Goal: Transaction & Acquisition: Purchase product/service

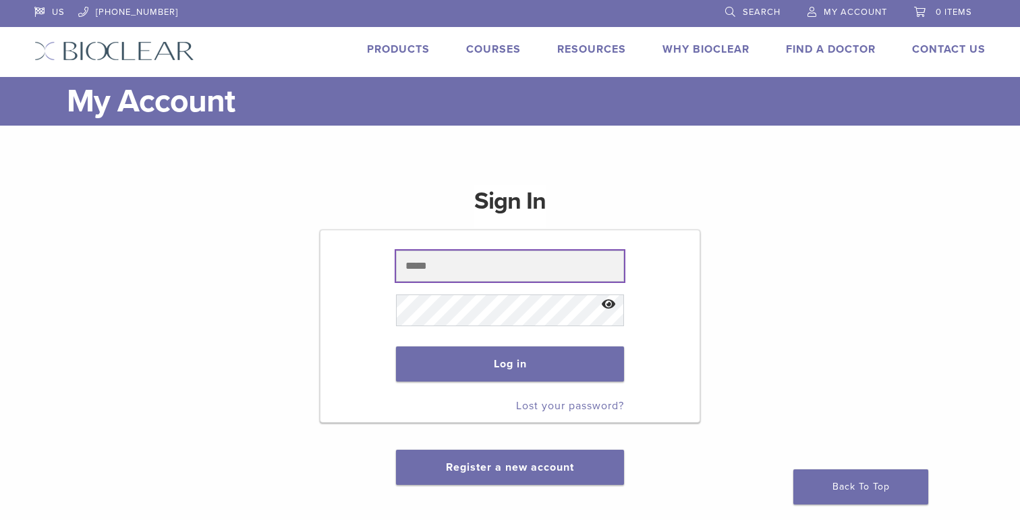
type input "**********"
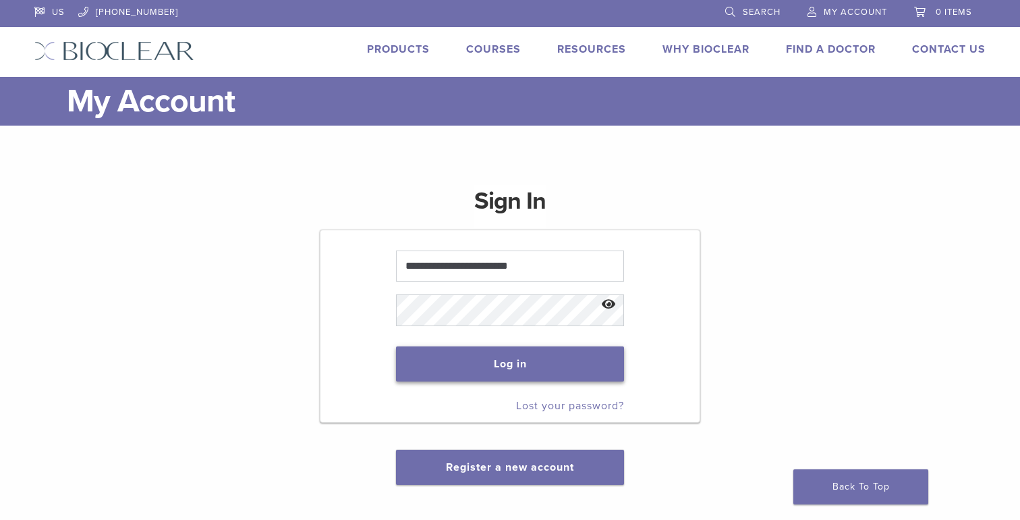
click at [512, 375] on button "Log in" at bounding box center [509, 363] width 227 height 35
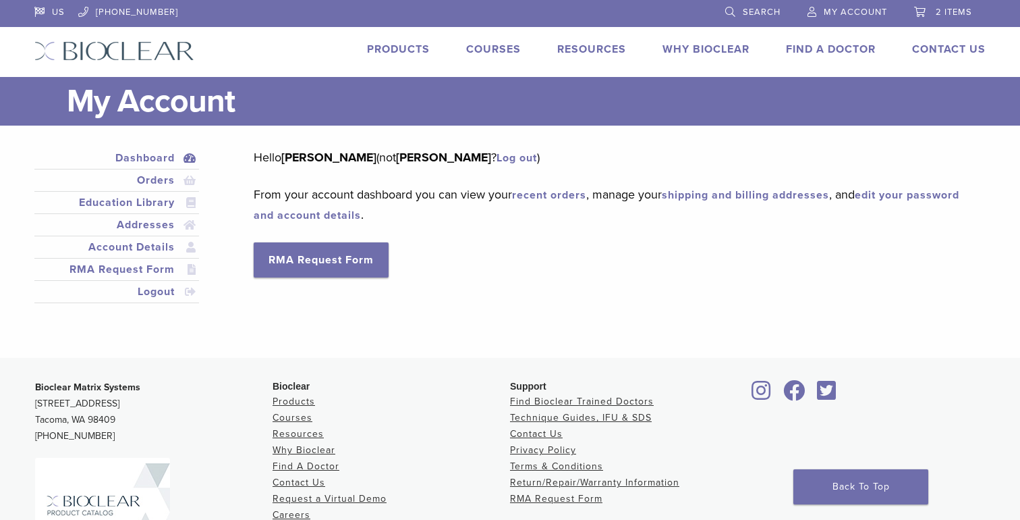
click at [395, 51] on link "Products" at bounding box center [398, 49] width 63 height 13
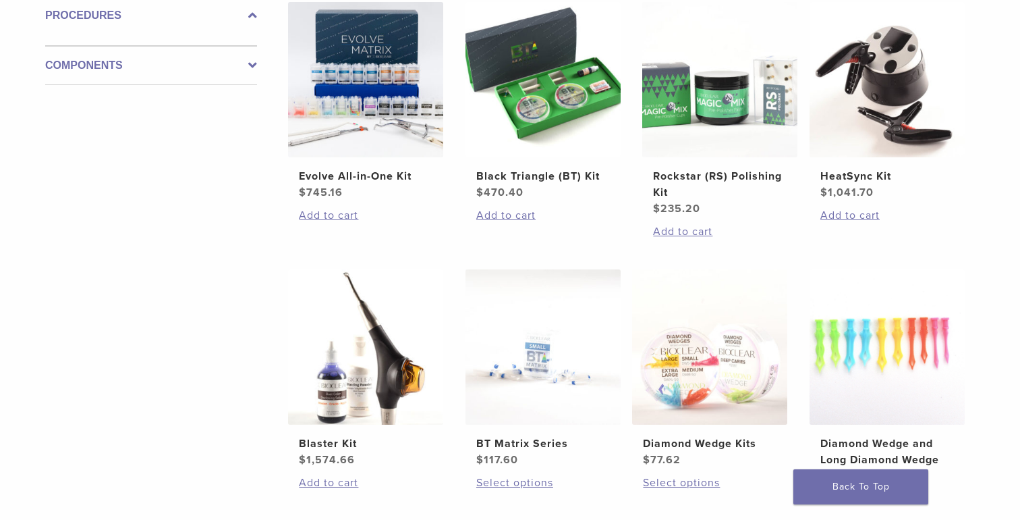
scroll to position [682, 0]
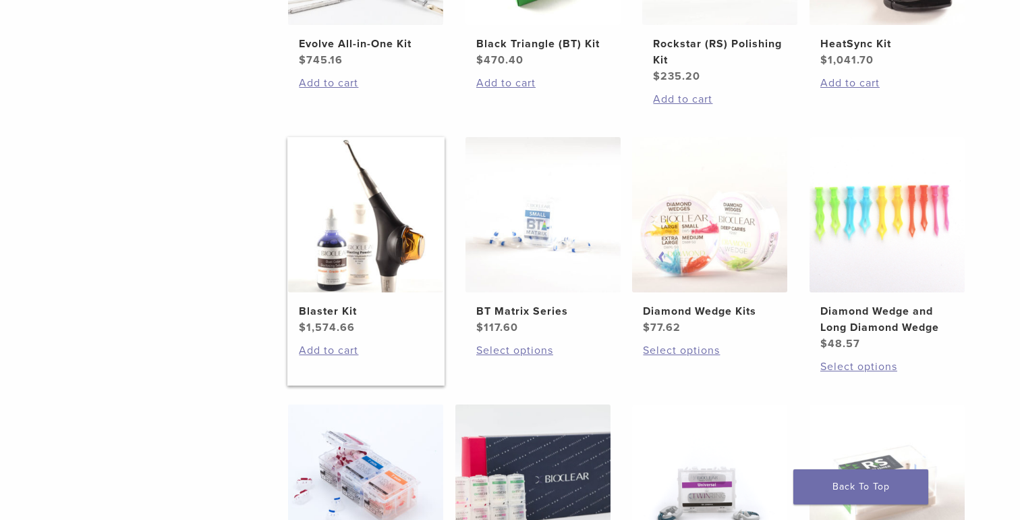
click at [321, 311] on h2 "Blaster Kit" at bounding box center [366, 311] width 134 height 16
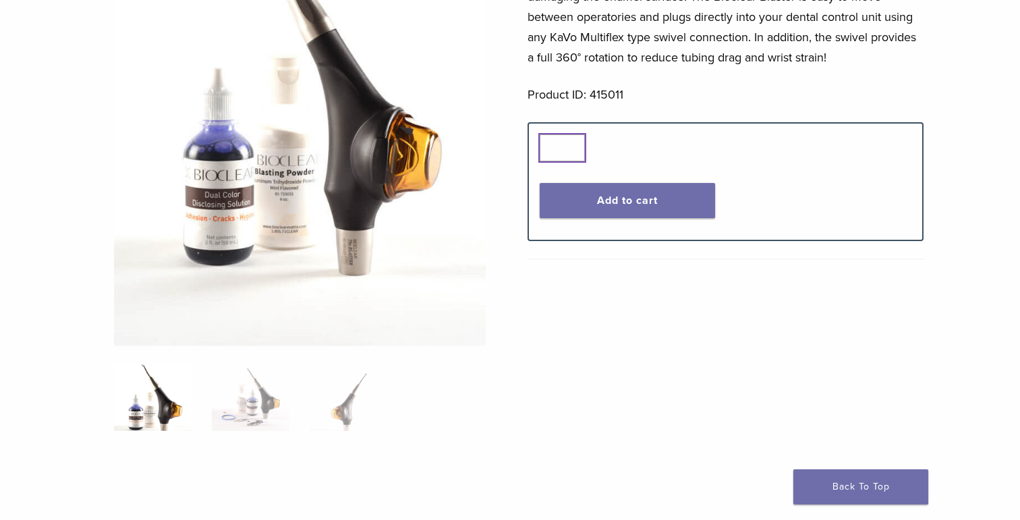
scroll to position [302, 0]
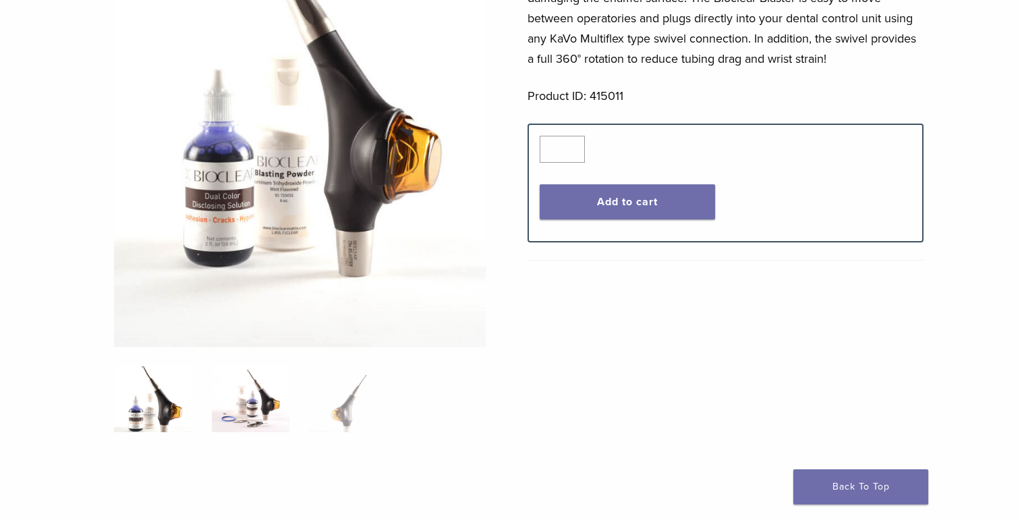
click at [253, 406] on img at bounding box center [251, 397] width 78 height 67
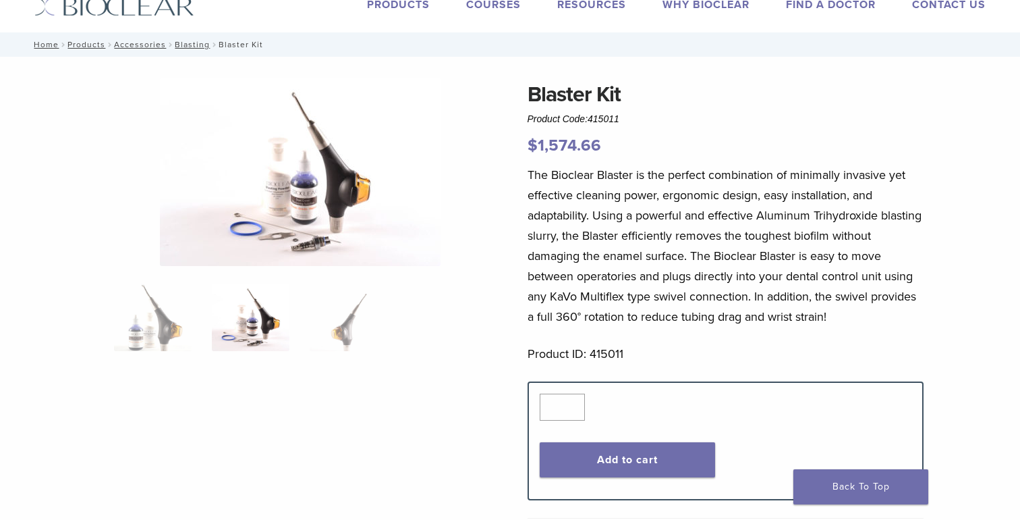
scroll to position [0, 0]
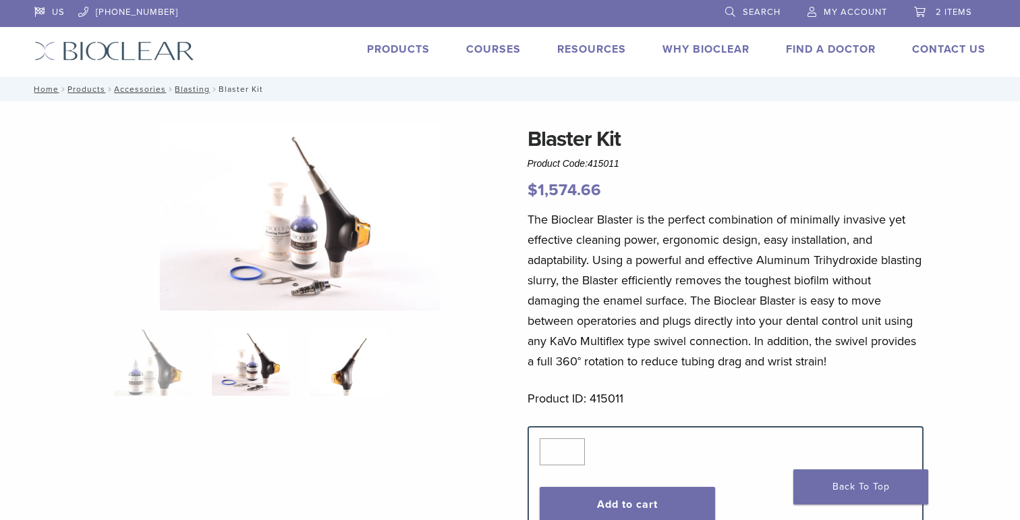
click at [348, 364] on img at bounding box center [349, 361] width 78 height 67
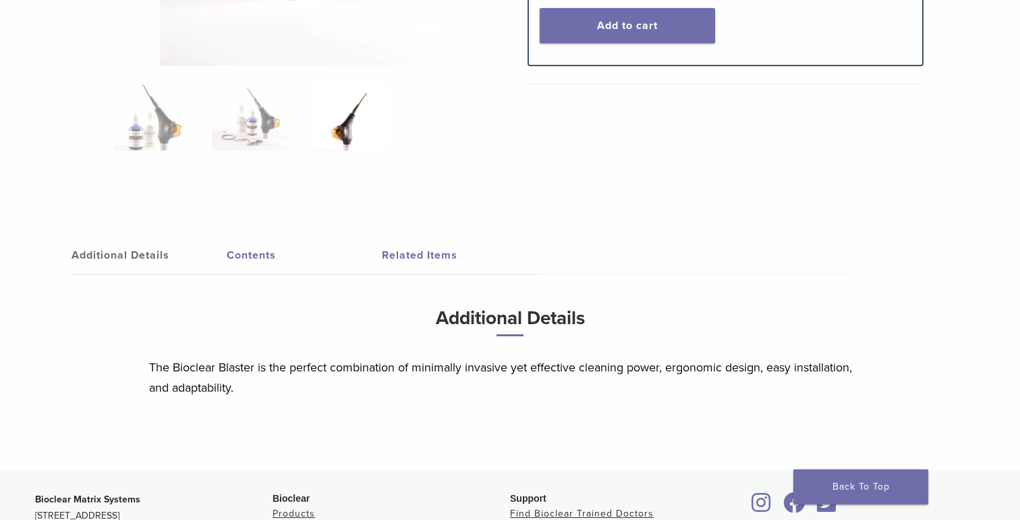
scroll to position [479, 0]
click at [235, 252] on link "Contents" at bounding box center [304, 255] width 155 height 38
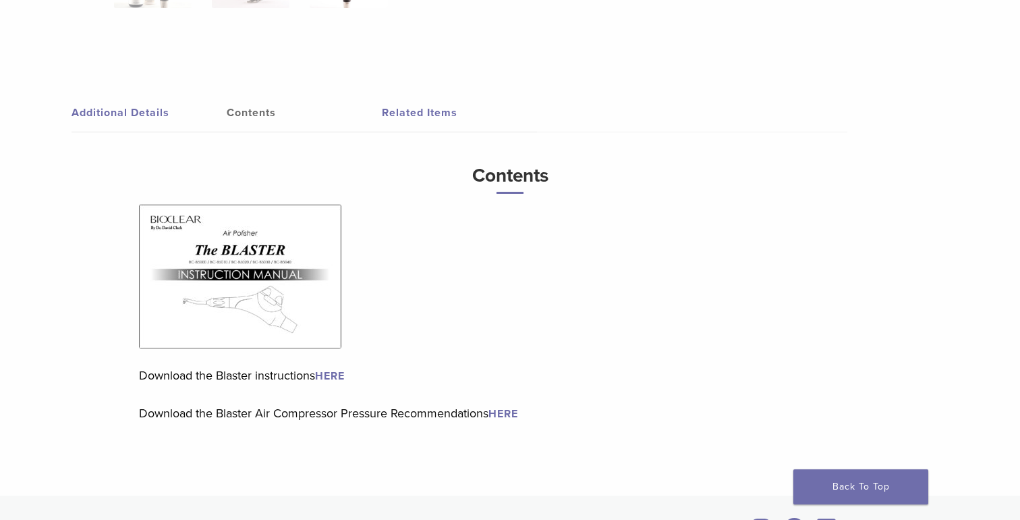
scroll to position [619, 0]
click at [418, 111] on link "Related Items" at bounding box center [459, 115] width 155 height 38
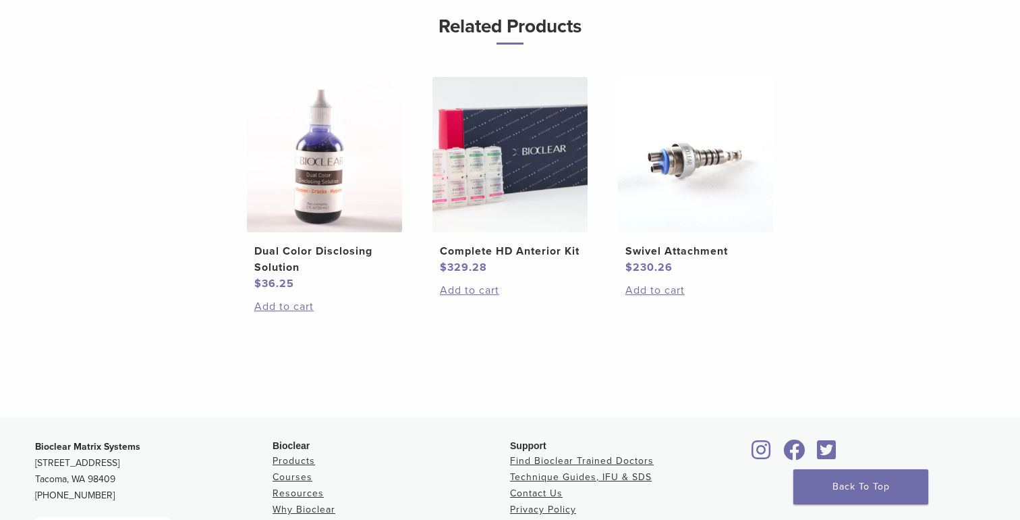
scroll to position [771, 0]
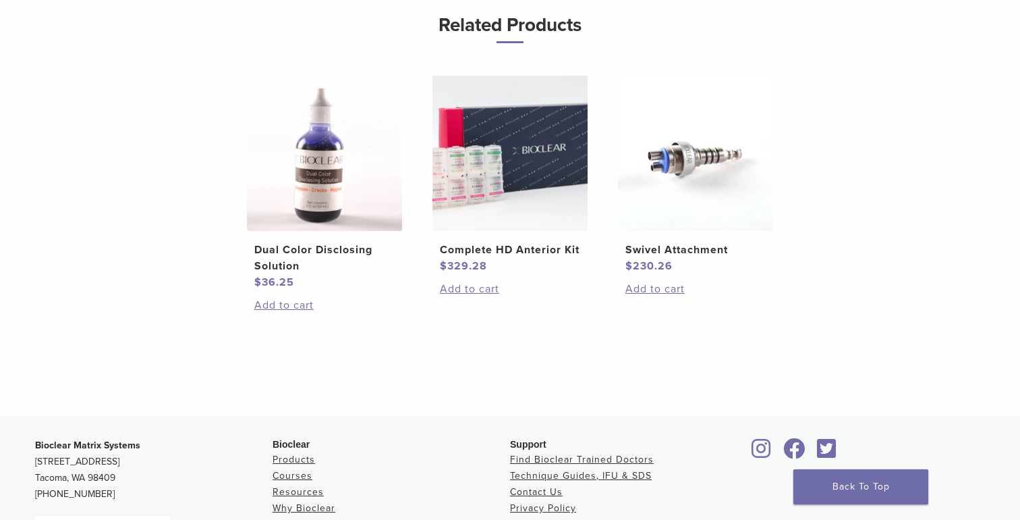
click at [312, 249] on h2 "Dual Color Disclosing Solution" at bounding box center [324, 258] width 140 height 32
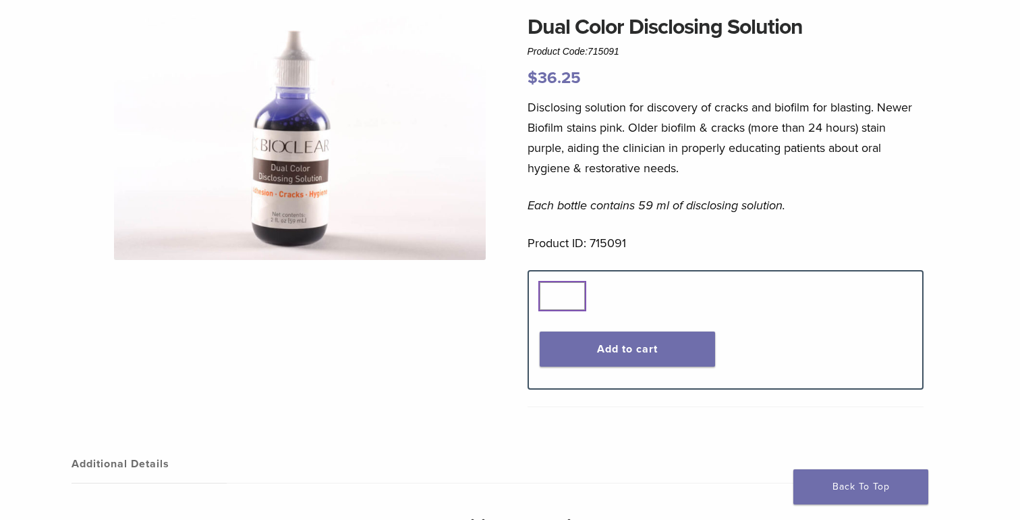
scroll to position [109, 0]
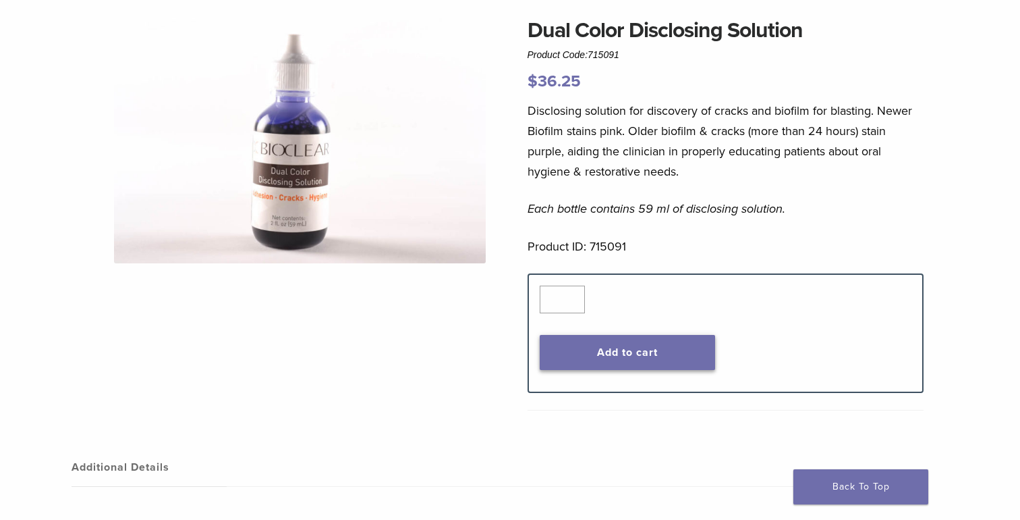
click at [647, 344] on button "Add to cart" at bounding box center [628, 352] width 176 height 35
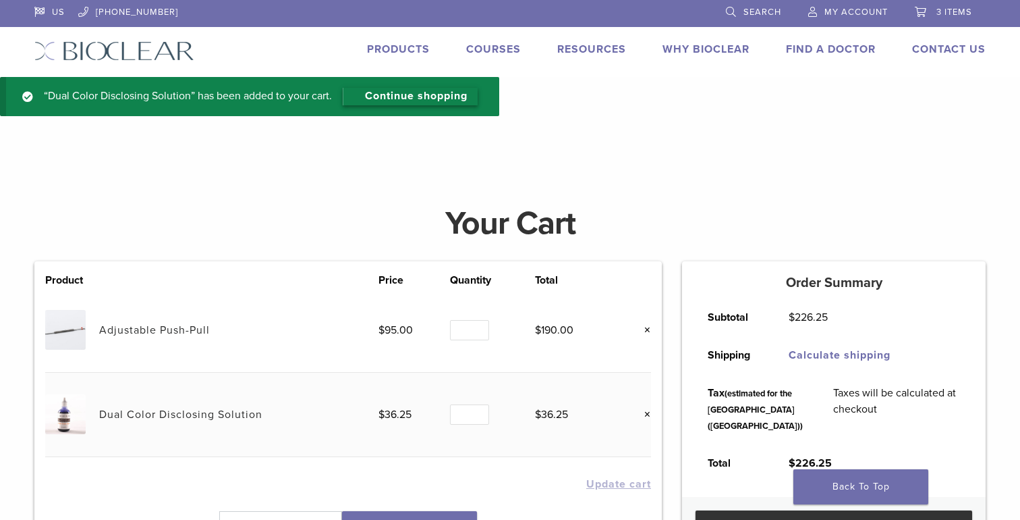
click at [400, 88] on link "Continue shopping" at bounding box center [410, 97] width 135 height 18
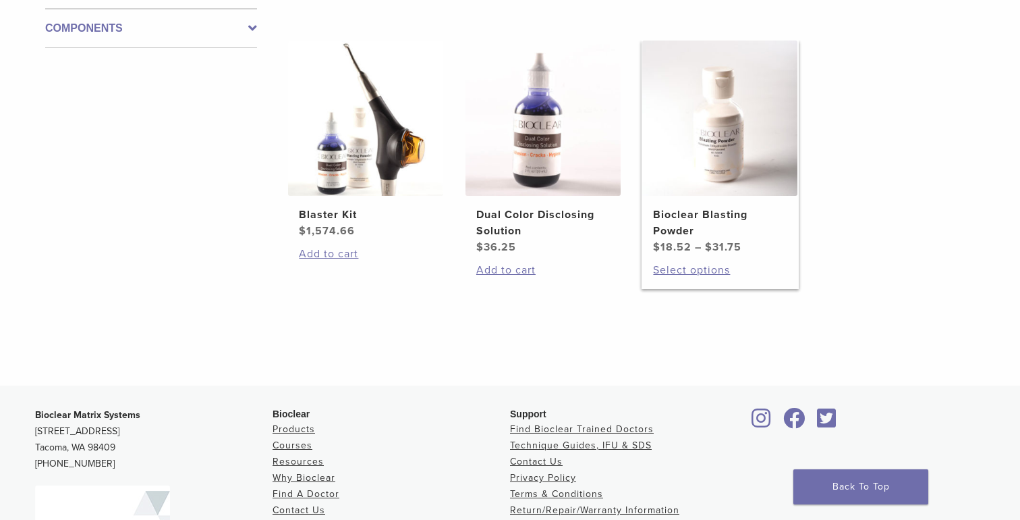
scroll to position [275, 0]
click at [685, 263] on link "Select options" at bounding box center [720, 269] width 134 height 16
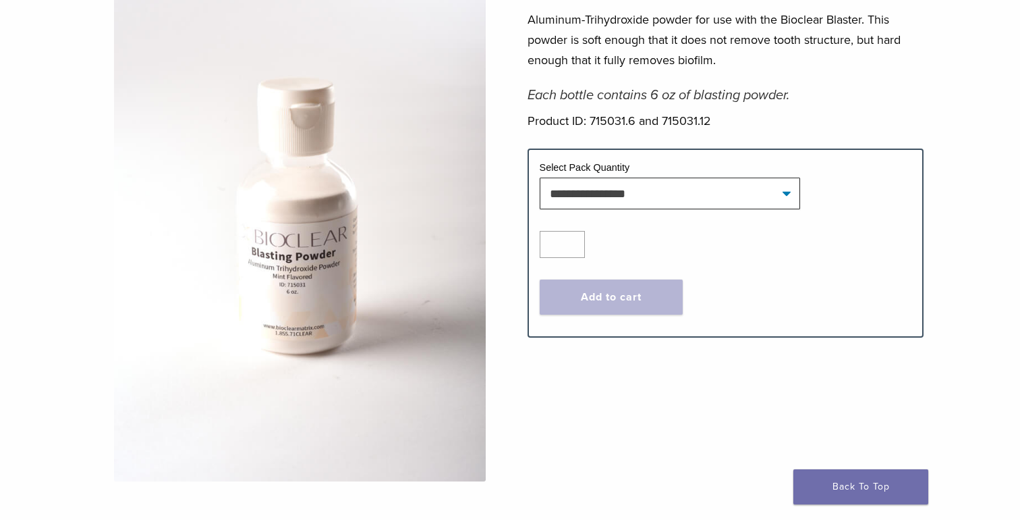
scroll to position [202, 0]
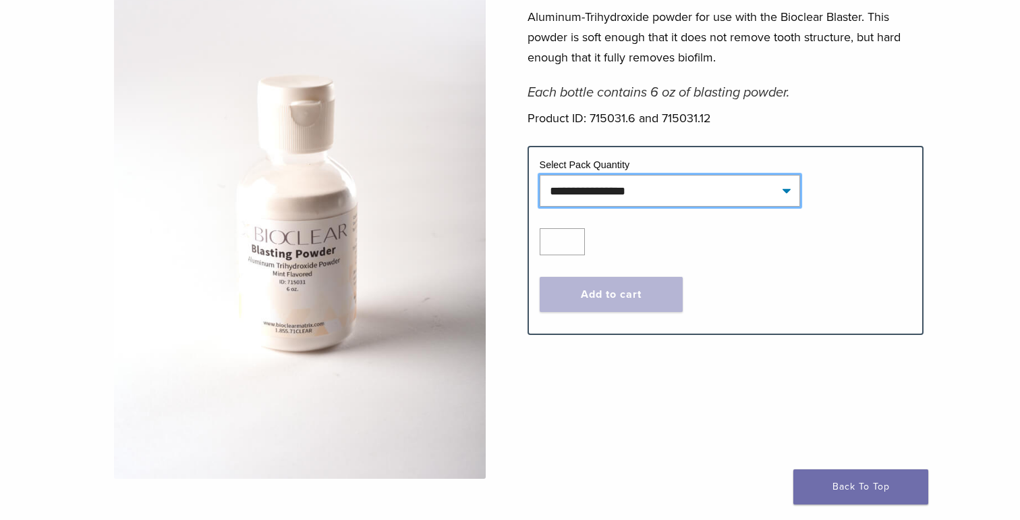
select select "********"
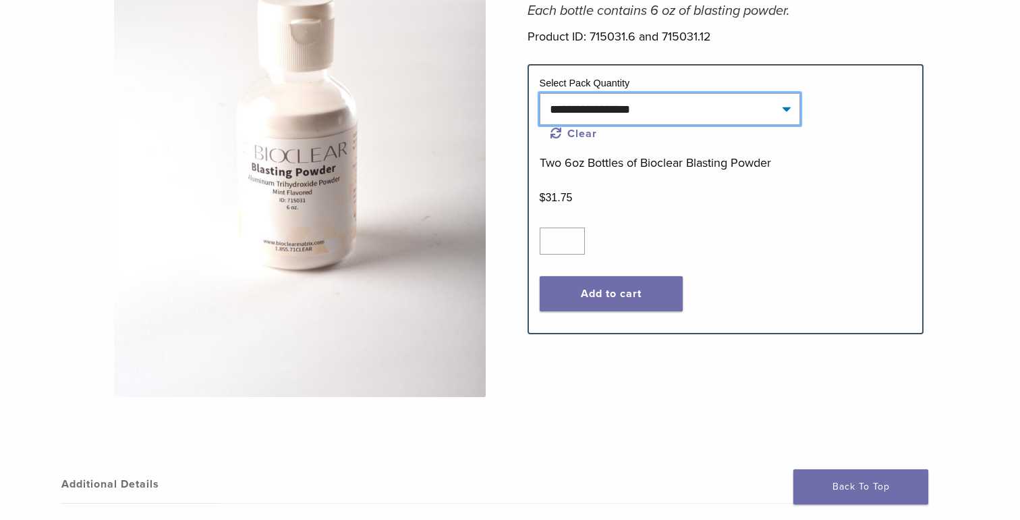
scroll to position [289, 0]
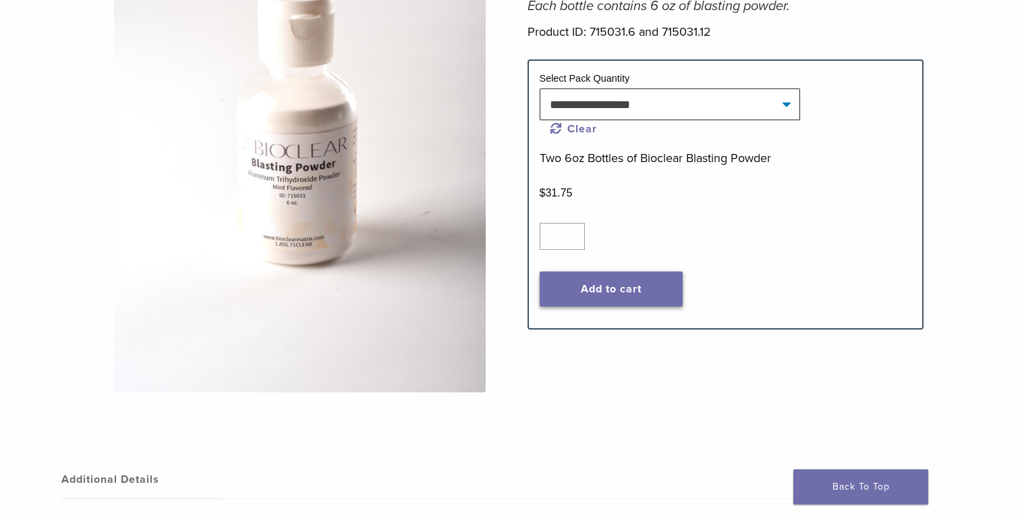
click at [645, 288] on button "Add to cart" at bounding box center [611, 288] width 143 height 35
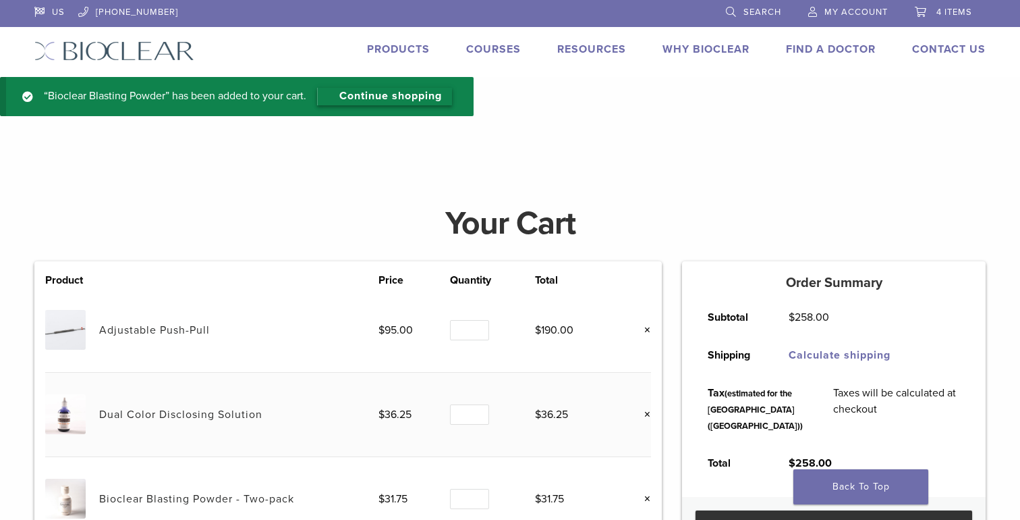
click at [416, 99] on link "Continue shopping" at bounding box center [384, 97] width 135 height 18
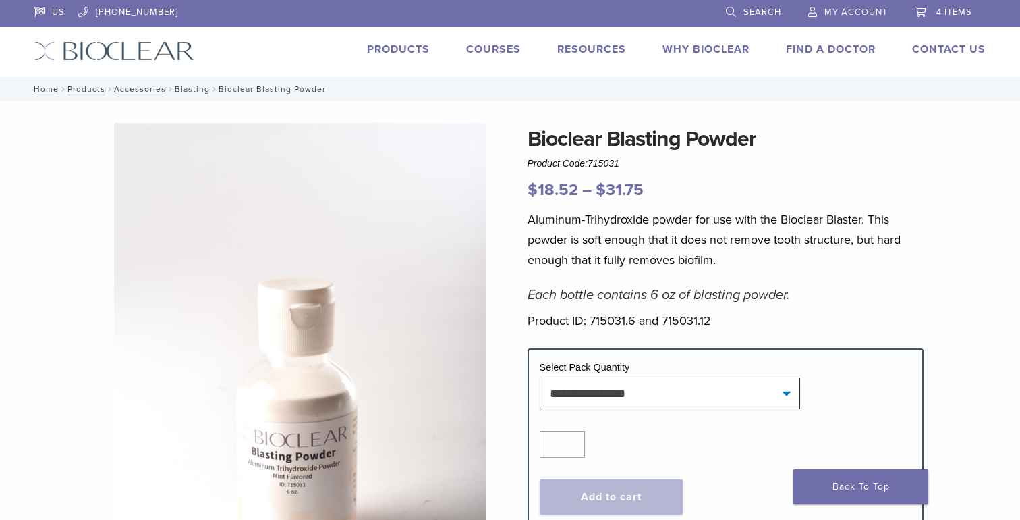
click at [200, 90] on link "Blasting" at bounding box center [192, 88] width 35 height 9
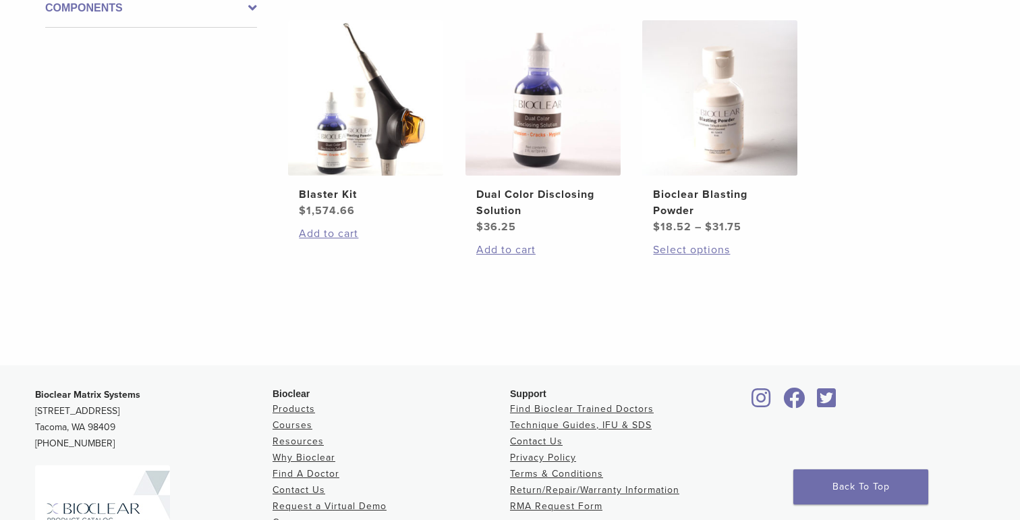
scroll to position [306, 0]
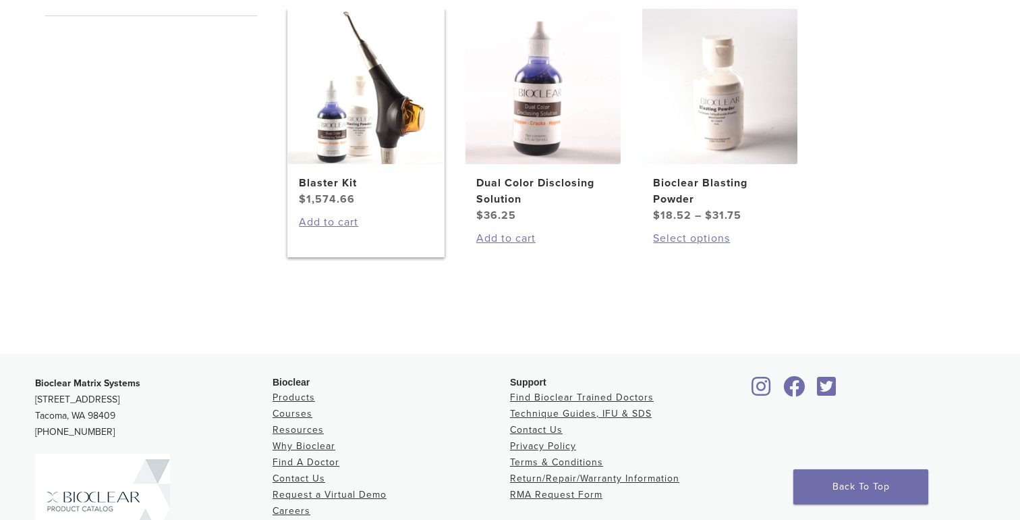
click at [333, 184] on h2 "Blaster Kit" at bounding box center [366, 183] width 134 height 16
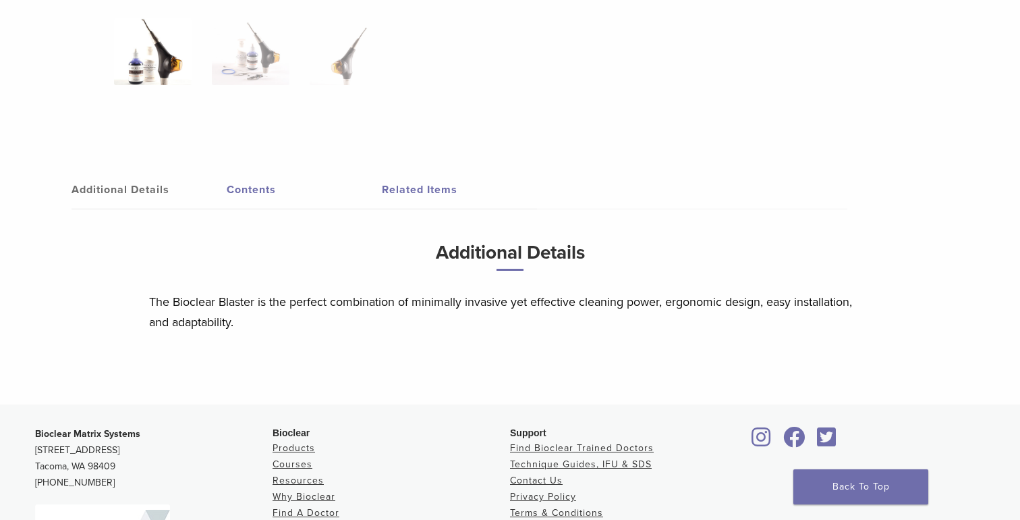
scroll to position [640, 0]
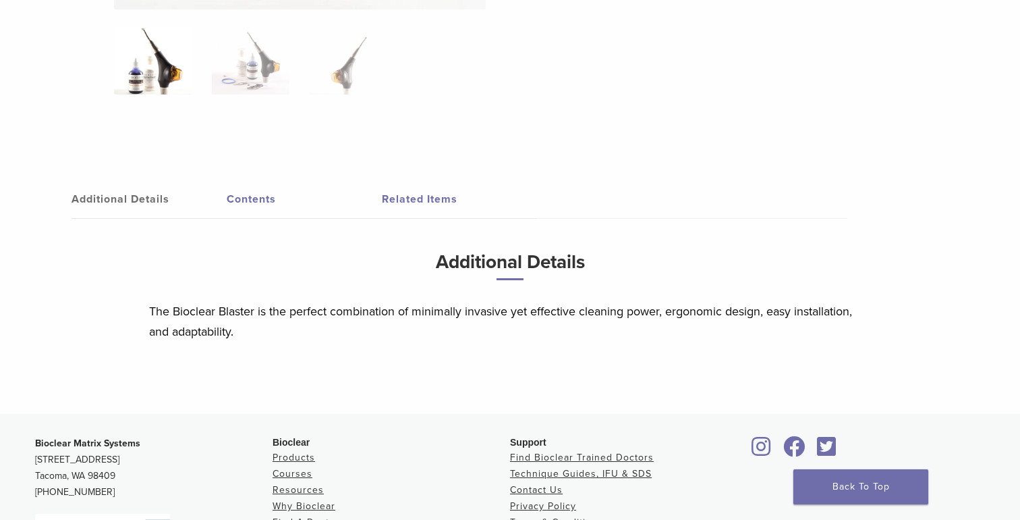
click at [259, 196] on link "Contents" at bounding box center [304, 199] width 155 height 38
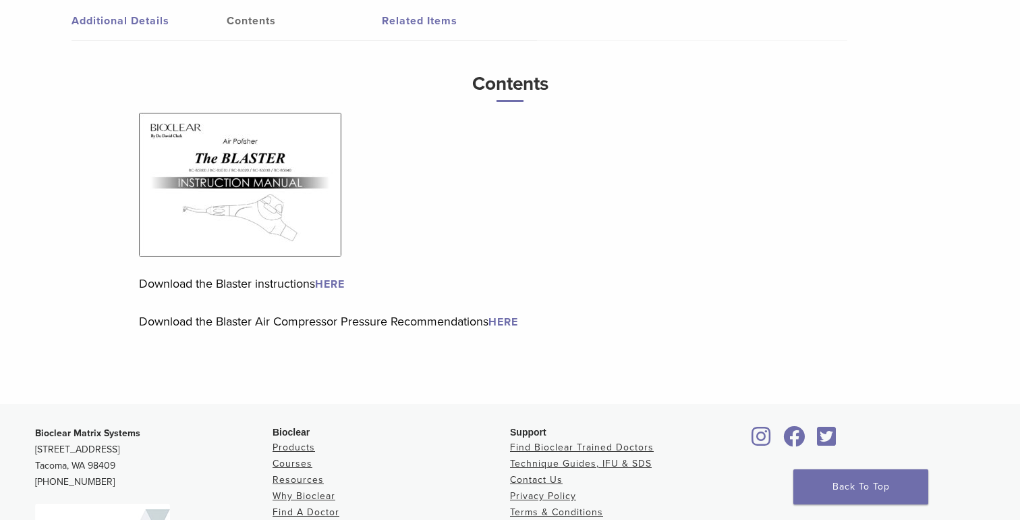
scroll to position [819, 0]
click at [334, 280] on link "HERE" at bounding box center [330, 283] width 30 height 13
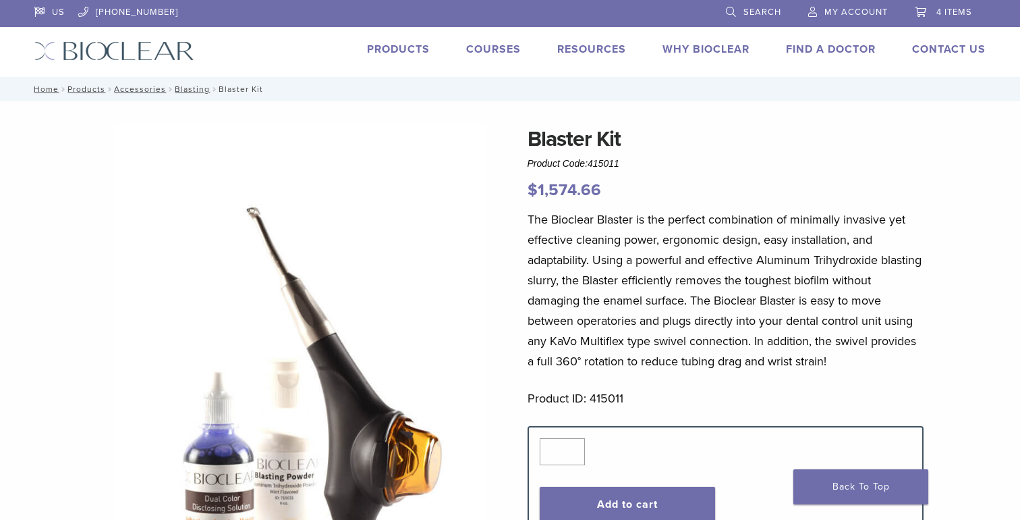
scroll to position [0, 0]
click at [150, 88] on link "Accessories" at bounding box center [140, 88] width 52 height 9
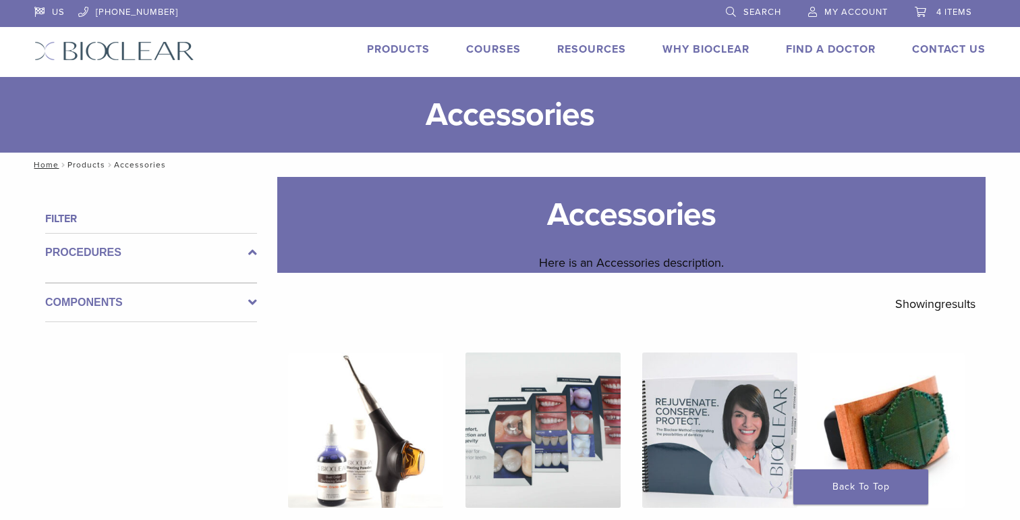
click at [95, 163] on link "Products" at bounding box center [86, 164] width 38 height 9
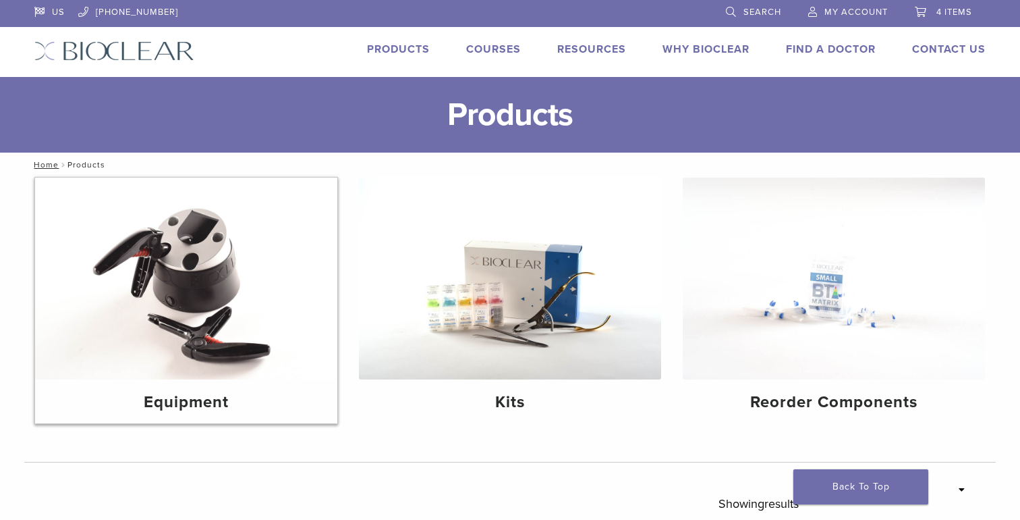
click at [226, 311] on img at bounding box center [186, 279] width 302 height 202
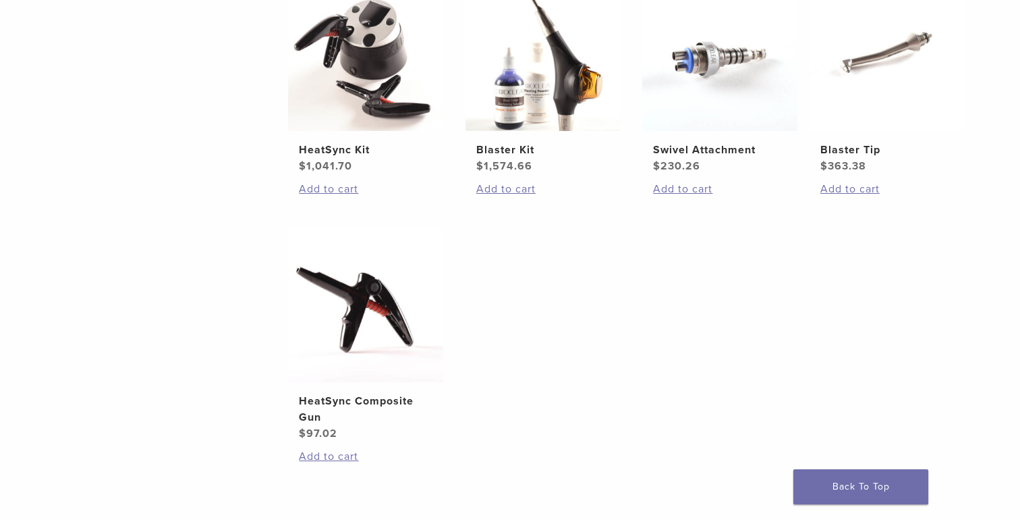
scroll to position [342, 0]
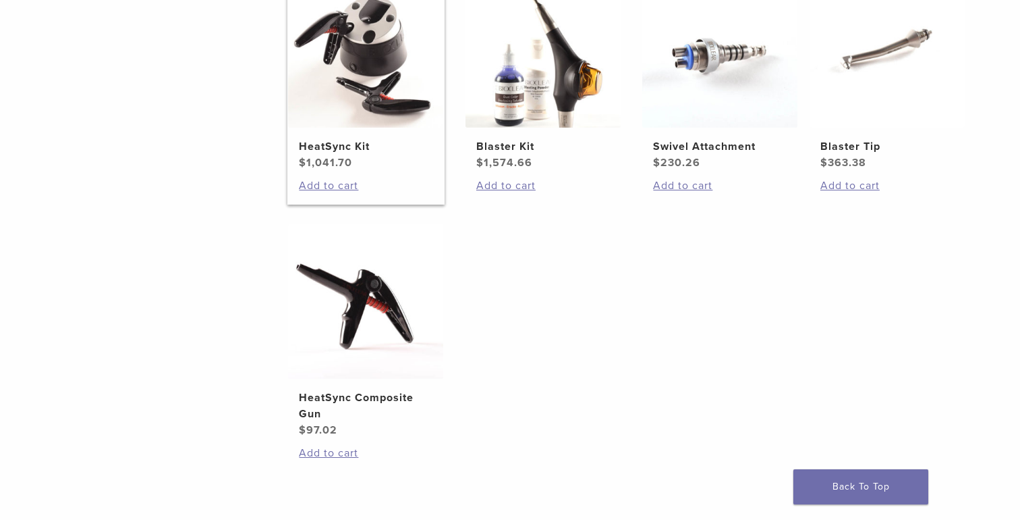
click at [354, 151] on h2 "HeatSync Kit" at bounding box center [366, 146] width 134 height 16
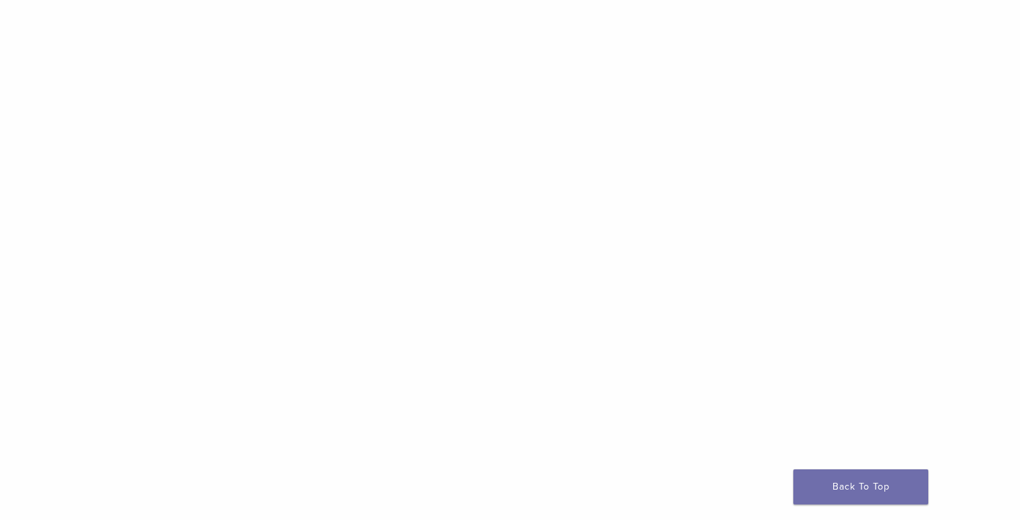
scroll to position [1133, 0]
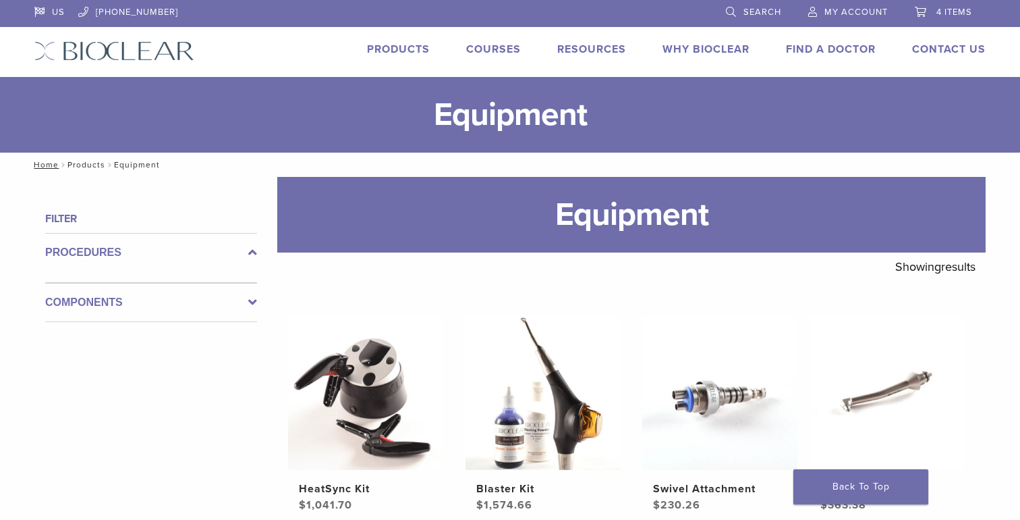
click at [81, 165] on link "Products" at bounding box center [86, 164] width 38 height 9
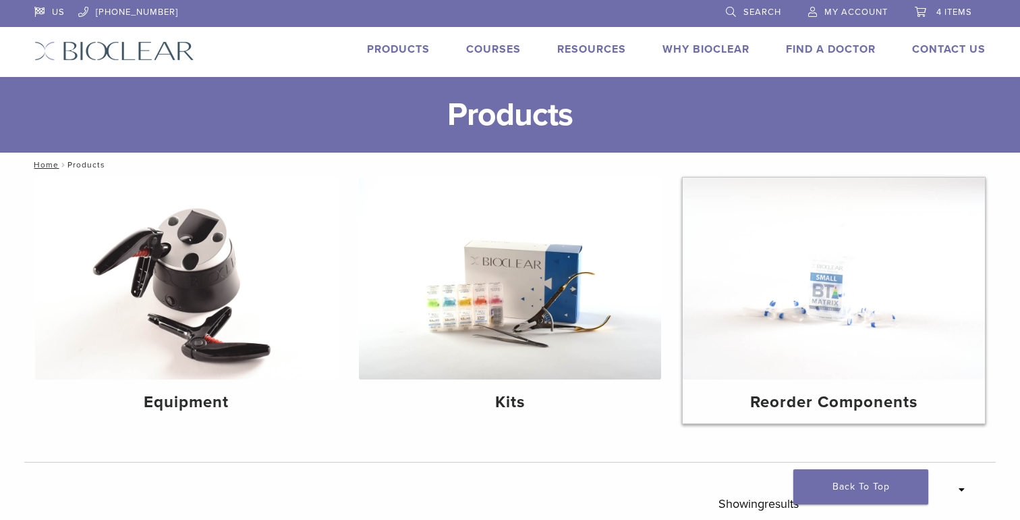
click at [775, 312] on img at bounding box center [834, 279] width 302 height 202
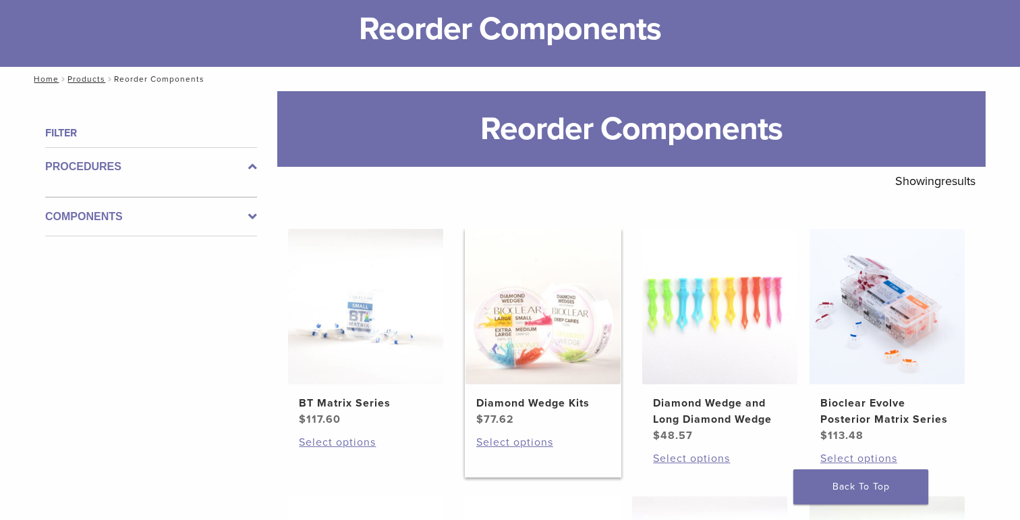
scroll to position [80, 0]
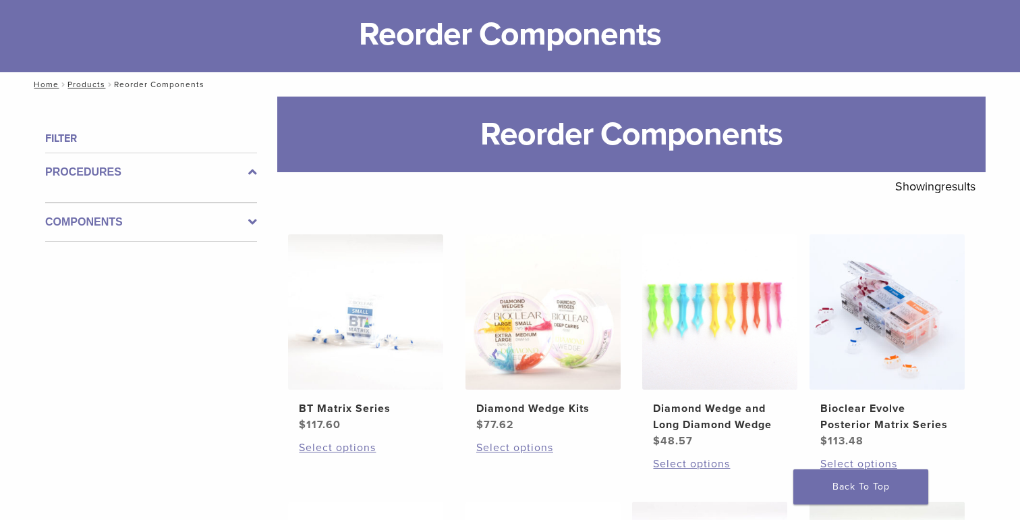
click at [194, 172] on label "Procedures" at bounding box center [151, 172] width 212 height 16
click at [215, 214] on label "Components" at bounding box center [151, 222] width 212 height 16
click at [92, 82] on link "Products" at bounding box center [86, 84] width 38 height 9
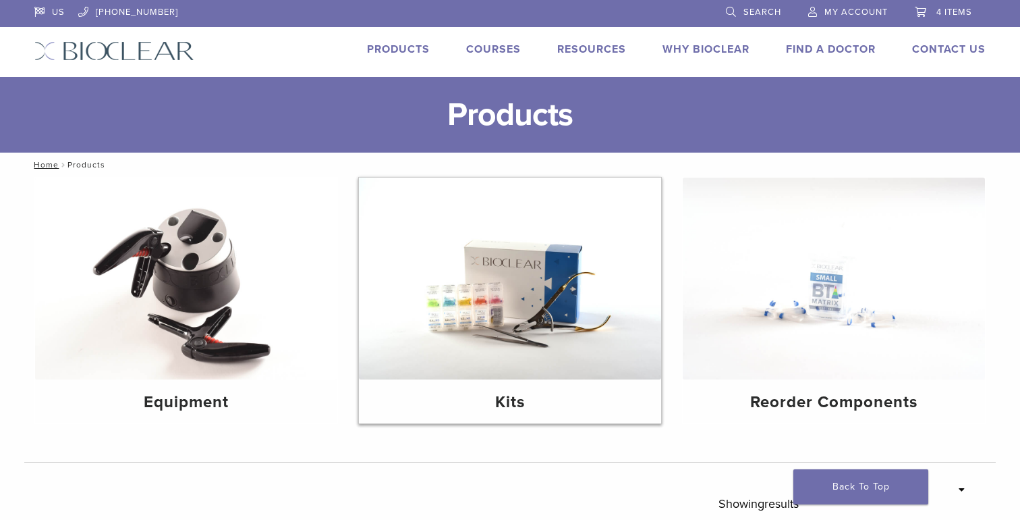
click at [533, 346] on img at bounding box center [510, 279] width 302 height 202
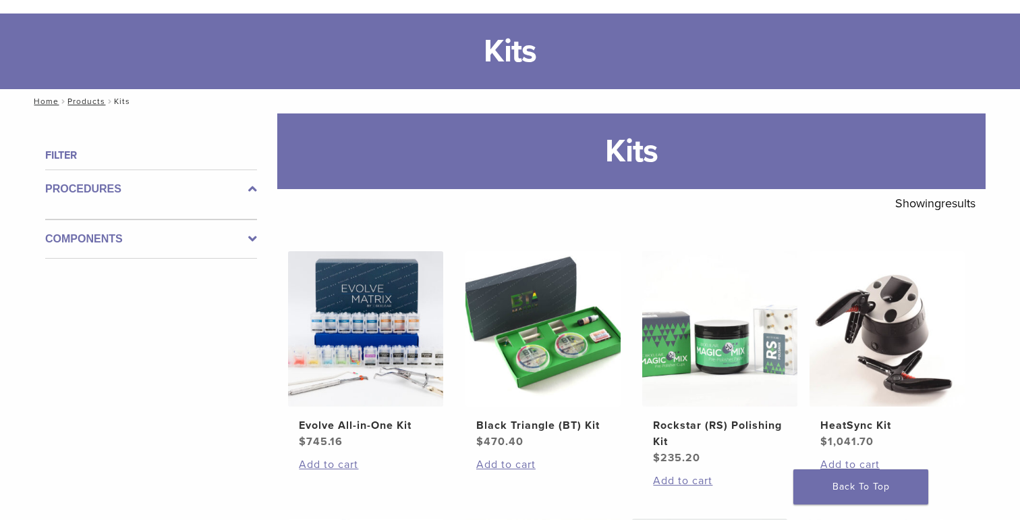
scroll to position [60, 0]
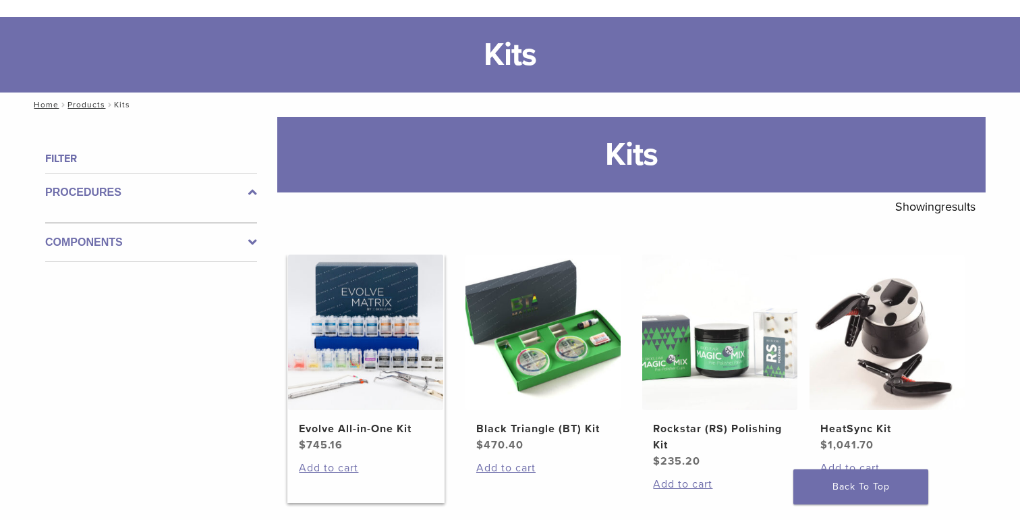
click at [346, 426] on h2 "Evolve All-in-One Kit" at bounding box center [366, 428] width 134 height 16
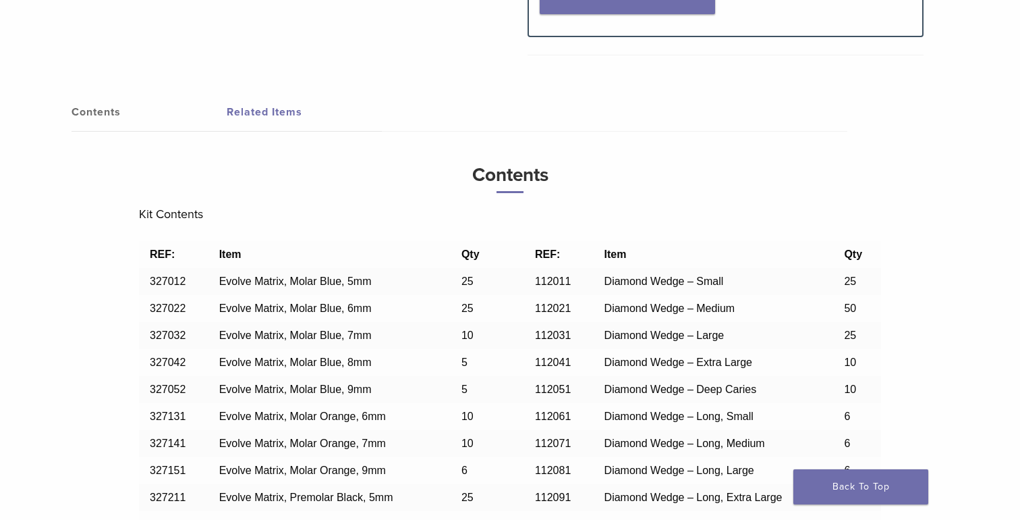
scroll to position [874, 0]
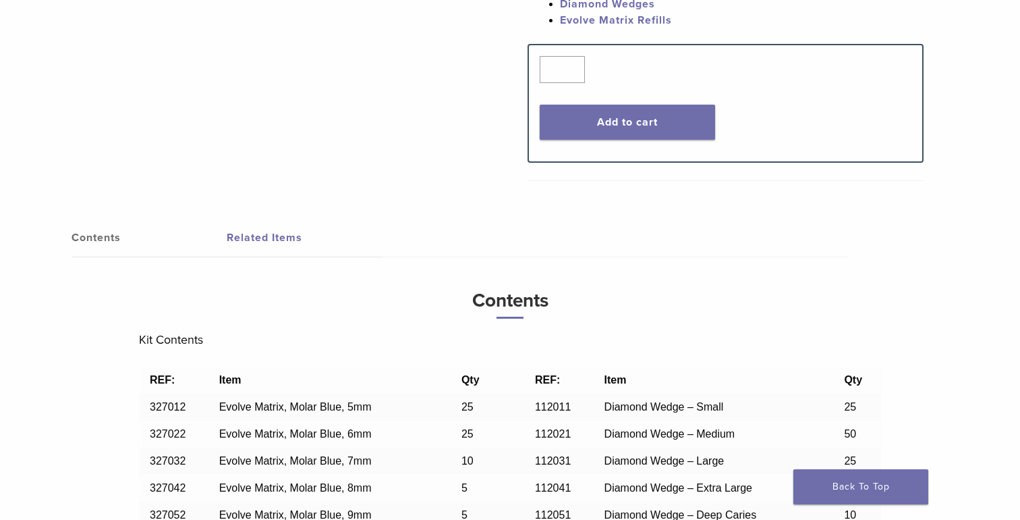
click at [281, 245] on link "Related Items" at bounding box center [304, 238] width 155 height 38
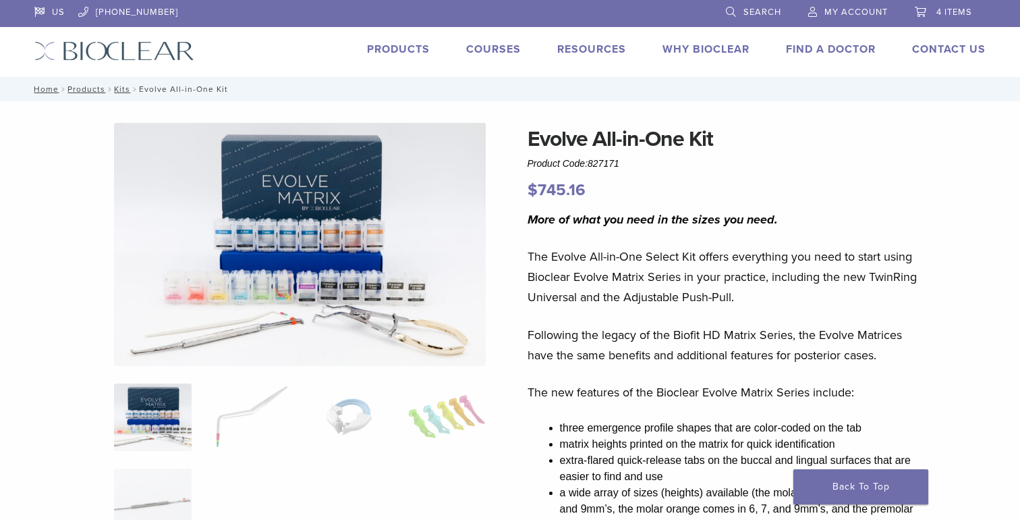
scroll to position [0, 0]
click at [135, 46] on img at bounding box center [114, 51] width 160 height 20
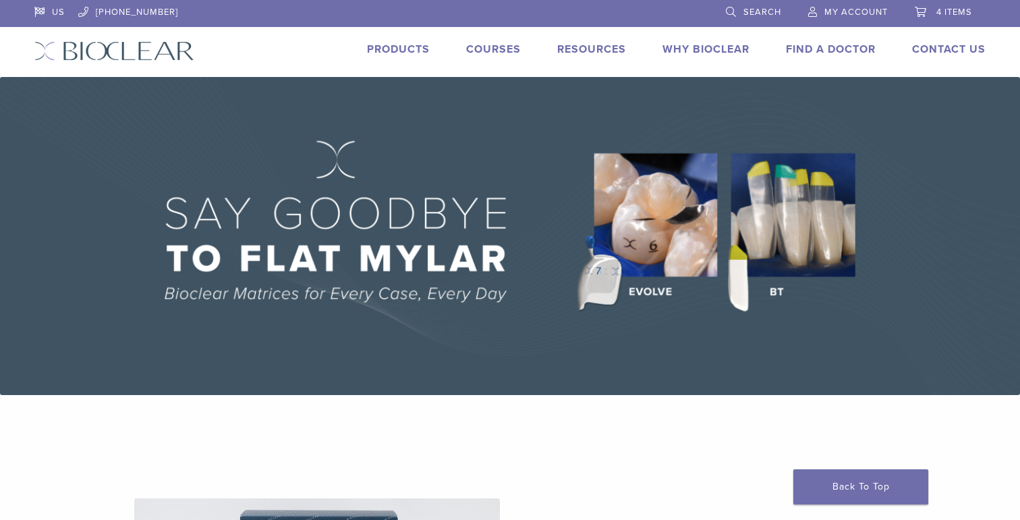
click at [967, 15] on span "4 items" at bounding box center [955, 12] width 36 height 11
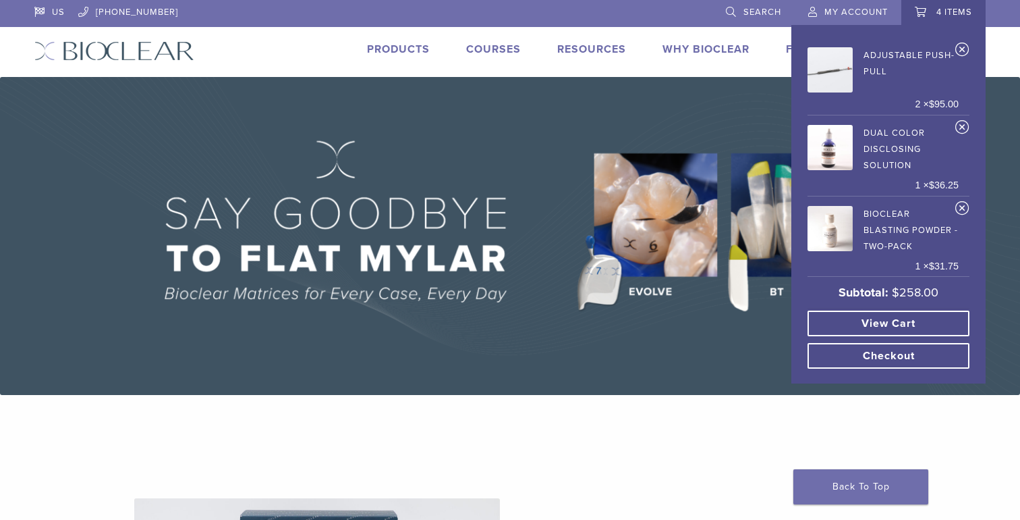
click at [934, 322] on link "View cart" at bounding box center [889, 323] width 162 height 26
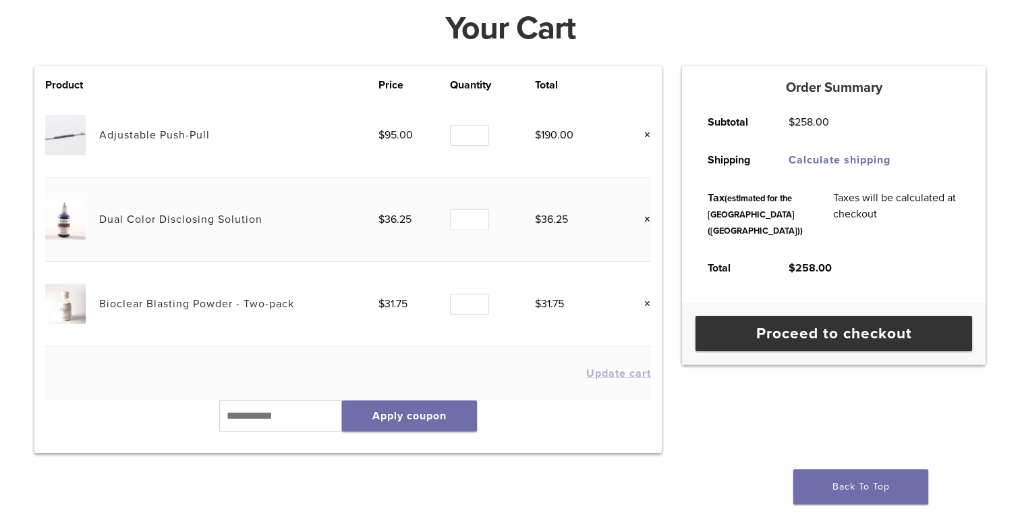
scroll to position [128, 0]
type input "*"
click at [480, 137] on input "*" at bounding box center [469, 134] width 39 height 21
click at [643, 370] on button "Update cart" at bounding box center [619, 372] width 65 height 11
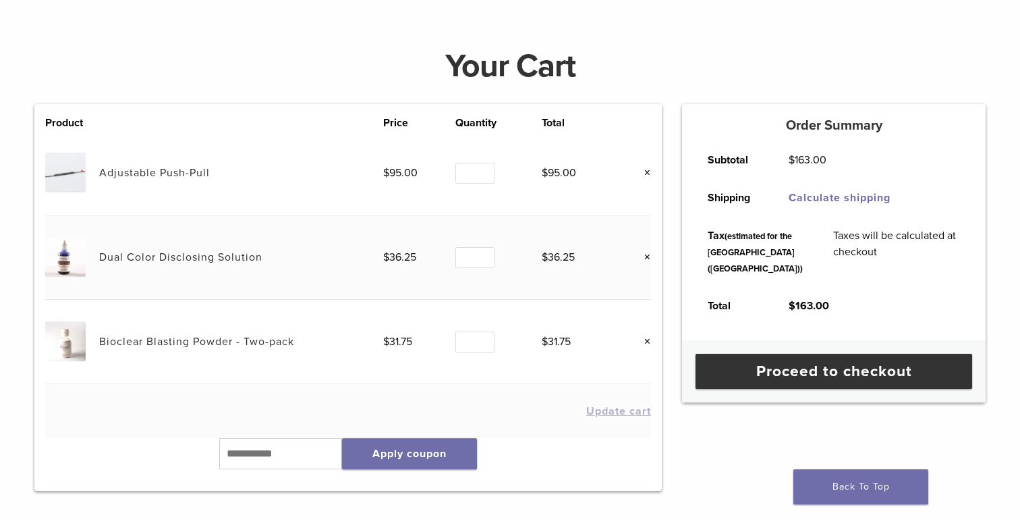
scroll to position [163, 0]
